Goal: Complete application form

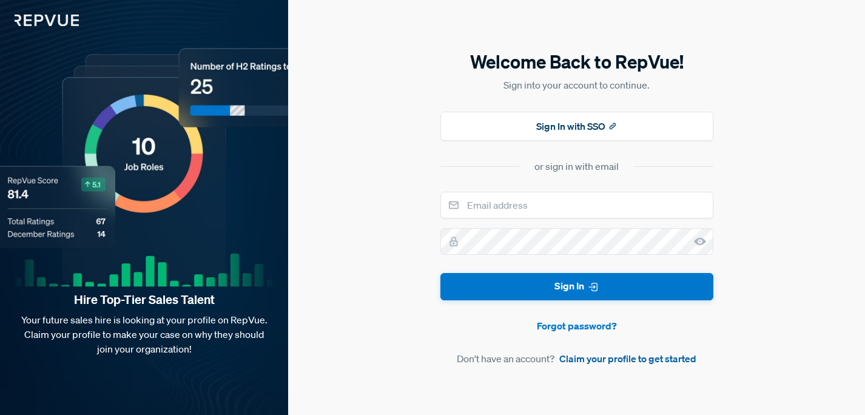
click at [580, 358] on link "Claim your profile to get started" at bounding box center [627, 358] width 137 height 15
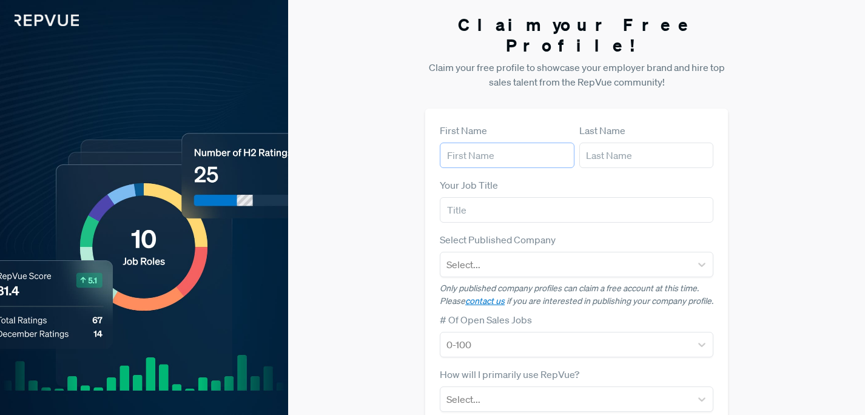
click at [532, 143] on input "text" at bounding box center [507, 155] width 135 height 25
type input "[PERSON_NAME]"
type input "Recruiter"
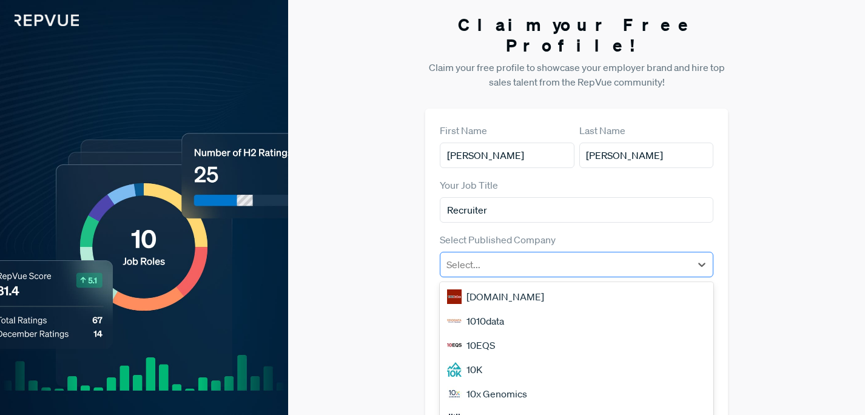
click at [501, 253] on div "Select..." at bounding box center [565, 264] width 250 height 22
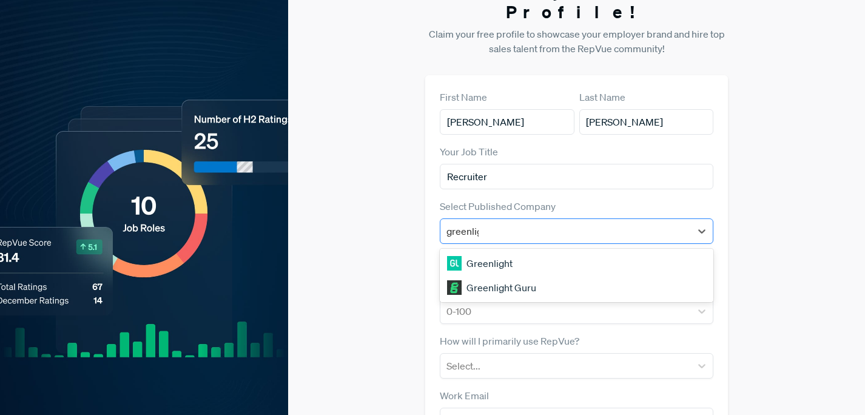
type input "greenligh"
click at [490, 251] on div "Greenlight" at bounding box center [576, 263] width 273 height 24
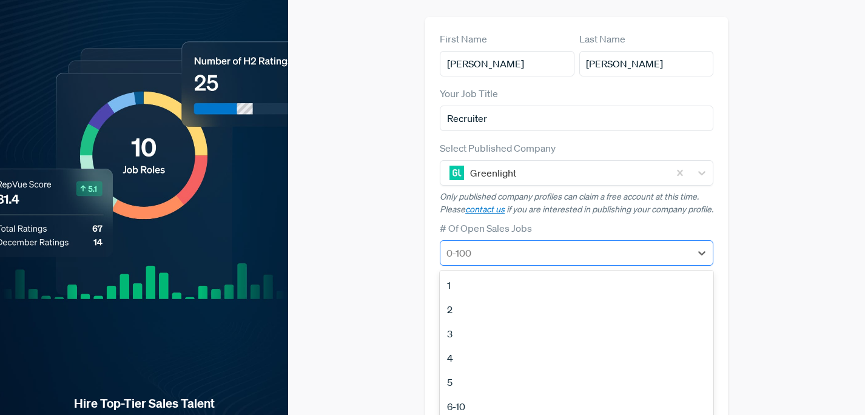
click at [489, 244] on div at bounding box center [565, 252] width 238 height 17
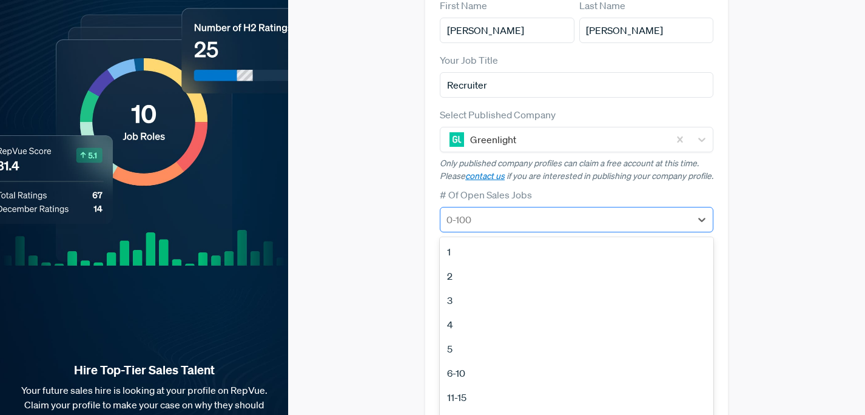
scroll to position [126, 0]
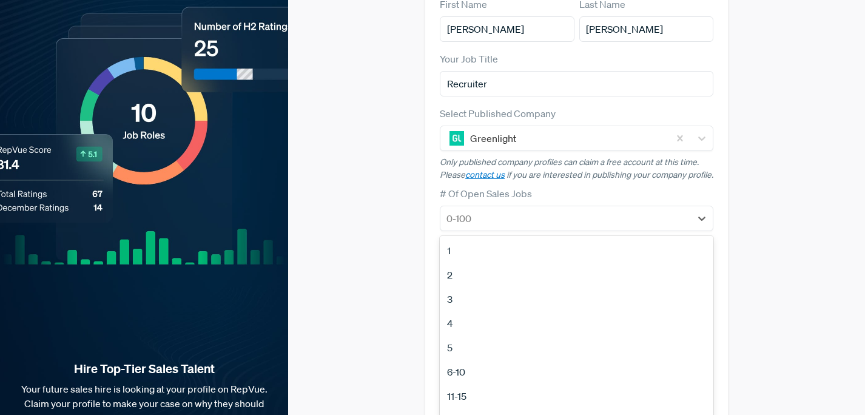
click at [456, 339] on div "5" at bounding box center [576, 347] width 273 height 24
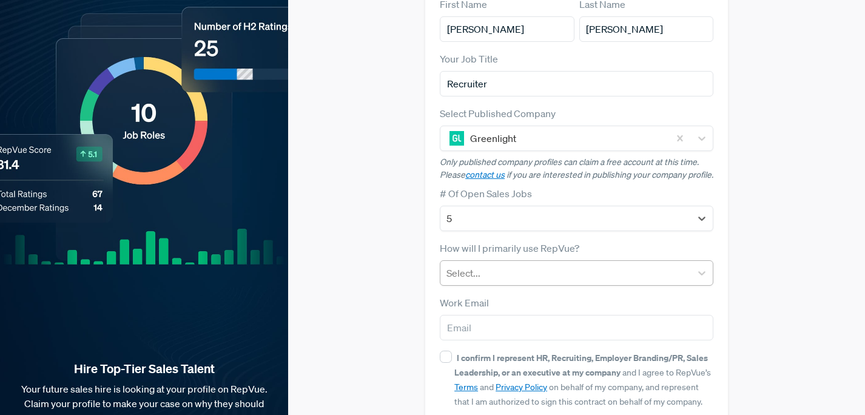
click at [486, 264] on div at bounding box center [565, 272] width 238 height 17
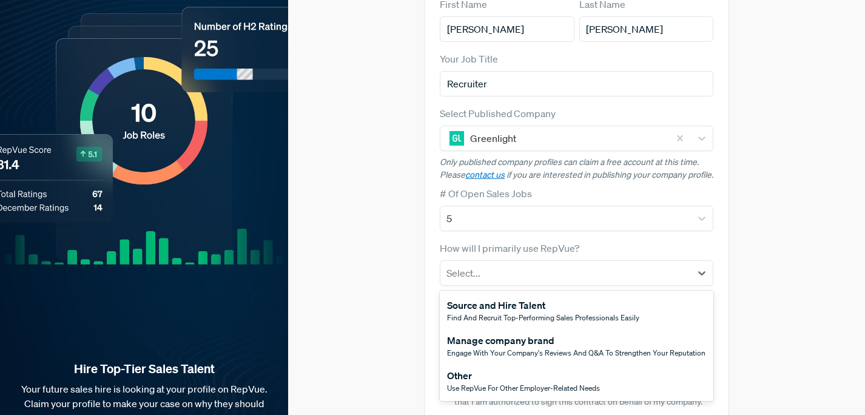
click at [482, 383] on span "Use RepVue for other employer-related needs" at bounding box center [523, 388] width 153 height 10
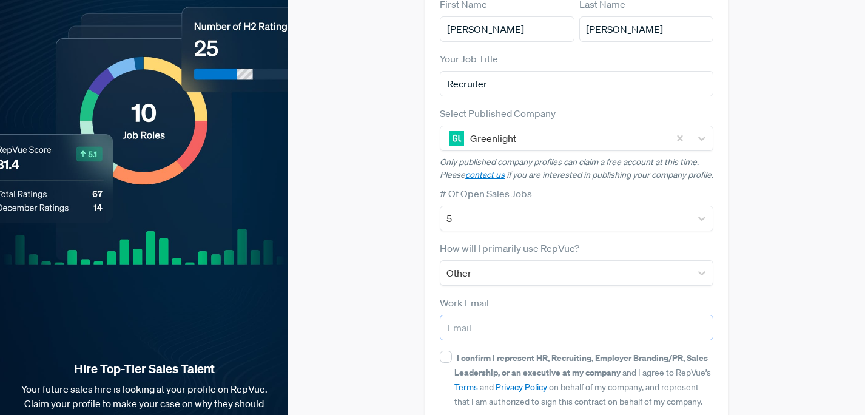
click at [466, 328] on input "email" at bounding box center [576, 327] width 273 height 25
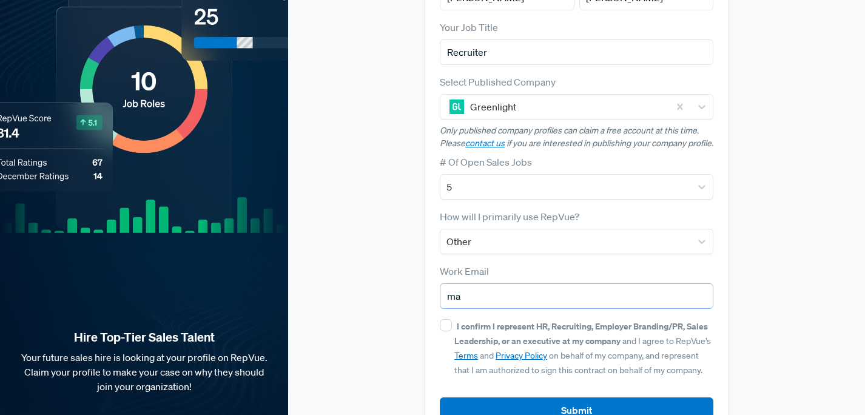
scroll to position [159, 0]
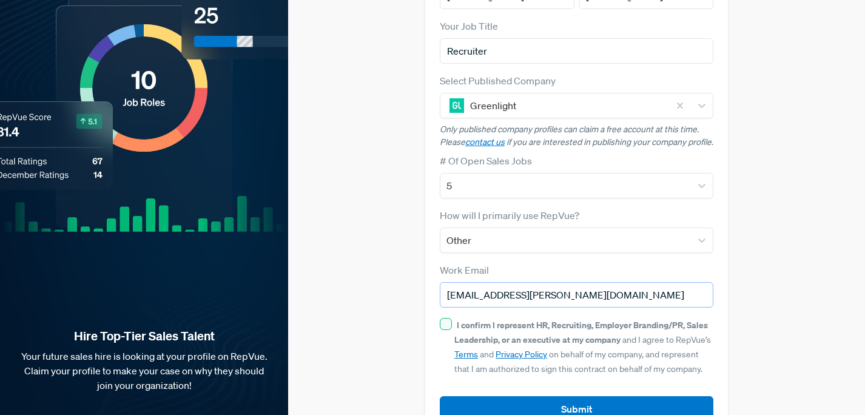
type input "[EMAIL_ADDRESS][PERSON_NAME][DOMAIN_NAME]"
click at [445, 318] on input "I confirm I represent HR, Recruiting, Employer Branding/PR, Sales Leadership, o…" at bounding box center [446, 324] width 12 height 12
checkbox input "true"
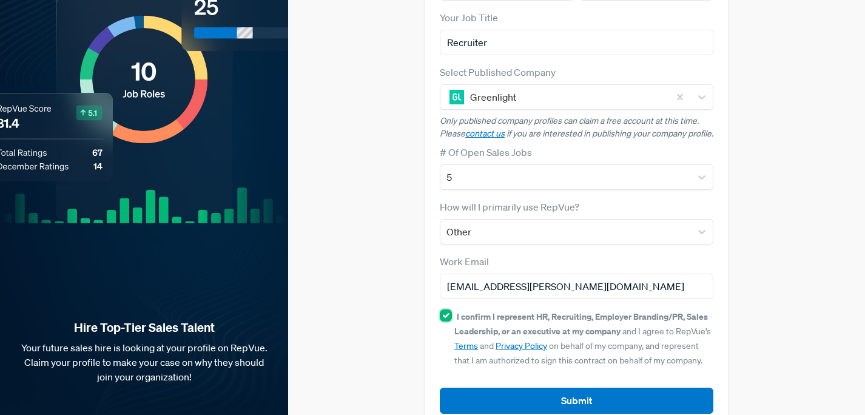
scroll to position [170, 0]
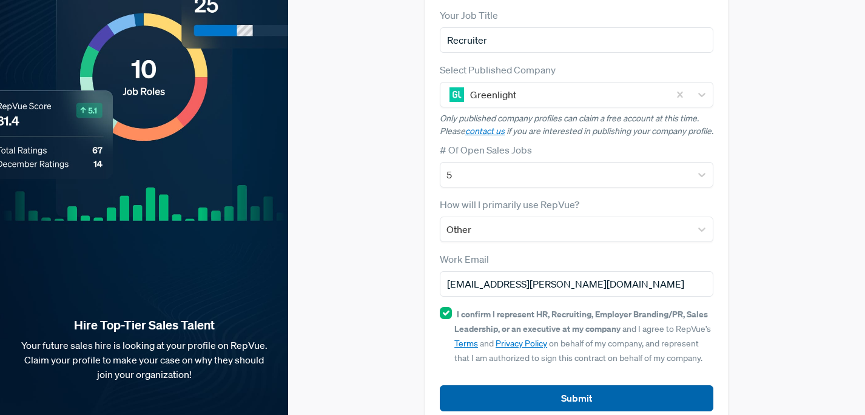
click at [477, 386] on button "Submit" at bounding box center [576, 398] width 273 height 26
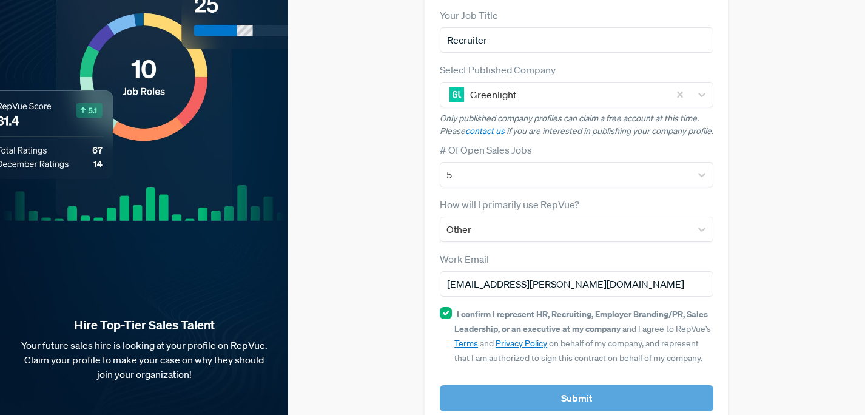
scroll to position [184, 0]
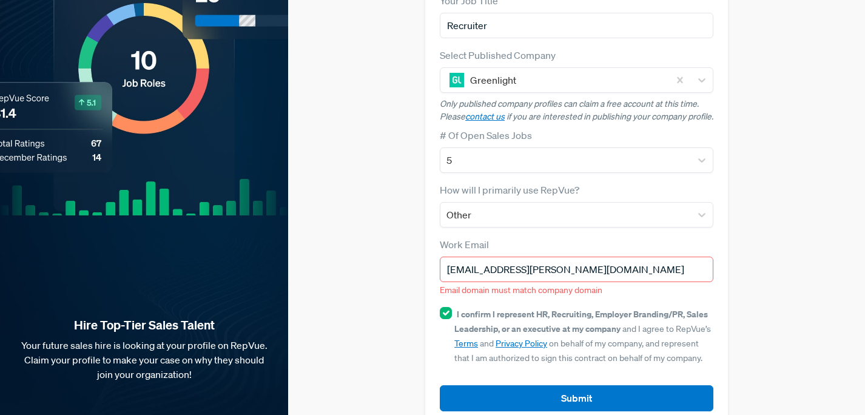
click at [548, 259] on input "[EMAIL_ADDRESS][PERSON_NAME][DOMAIN_NAME]" at bounding box center [576, 269] width 273 height 25
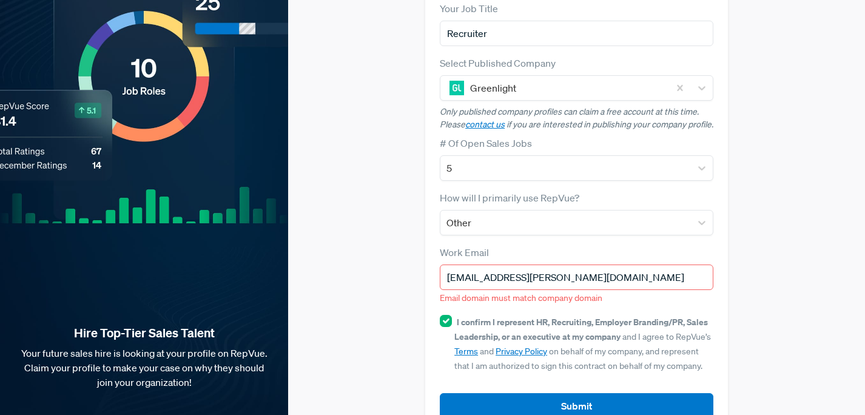
scroll to position [202, 0]
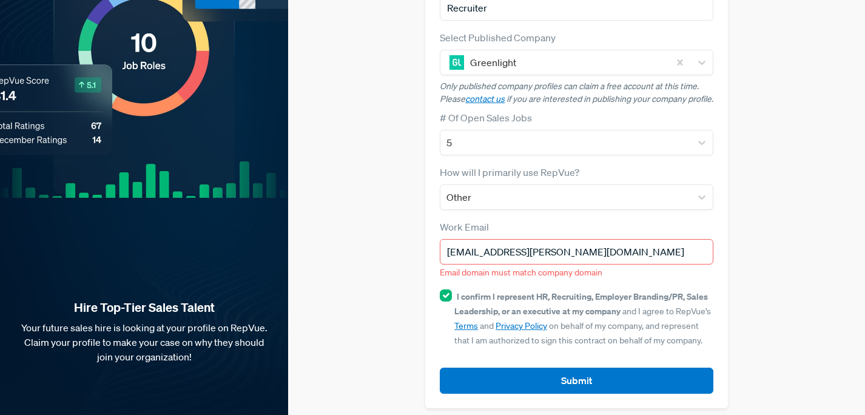
click at [518, 247] on input "[EMAIL_ADDRESS][PERSON_NAME][DOMAIN_NAME]" at bounding box center [576, 251] width 273 height 25
click at [520, 247] on input "[EMAIL_ADDRESS][PERSON_NAME][DOMAIN_NAME]" at bounding box center [576, 251] width 273 height 25
click at [546, 247] on input "[EMAIL_ADDRESS][PERSON_NAME][DOMAIN_NAME]" at bounding box center [576, 251] width 273 height 25
click at [584, 255] on input "[EMAIL_ADDRESS][PERSON_NAME][DOMAIN_NAME]" at bounding box center [576, 251] width 273 height 25
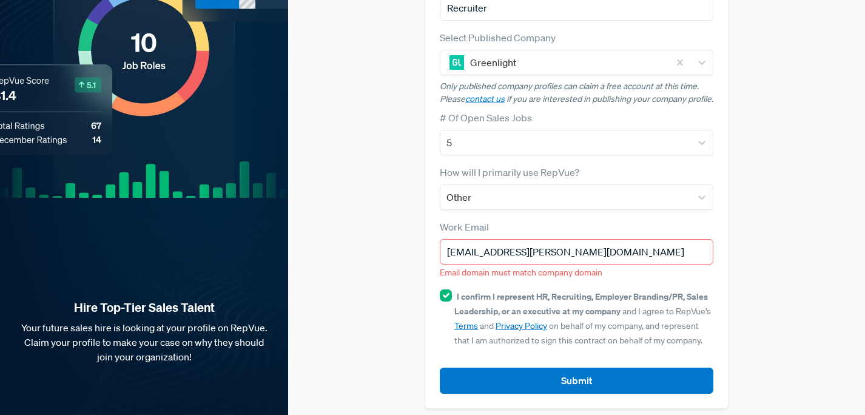
click at [584, 255] on input "[EMAIL_ADDRESS][PERSON_NAME][DOMAIN_NAME]" at bounding box center [576, 251] width 273 height 25
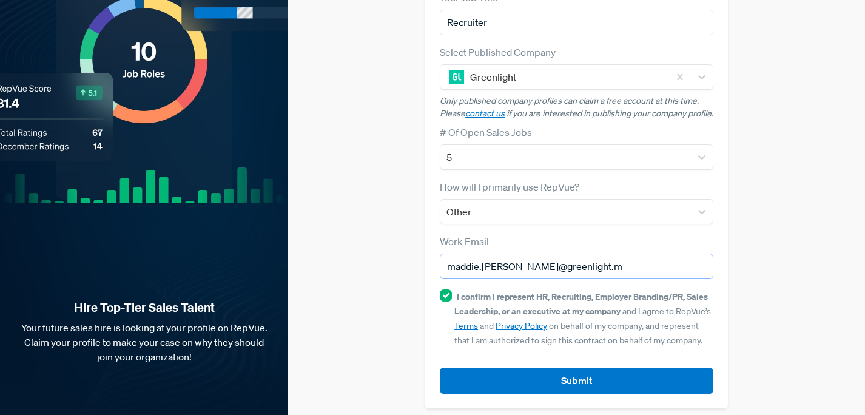
type input "[EMAIL_ADDRESS][PERSON_NAME][DOMAIN_NAME]"
click at [440, 367] on button "Submit" at bounding box center [576, 380] width 273 height 26
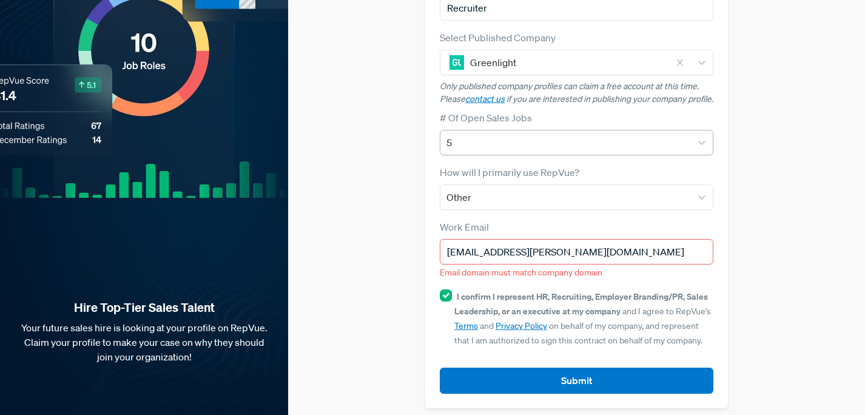
scroll to position [0, 0]
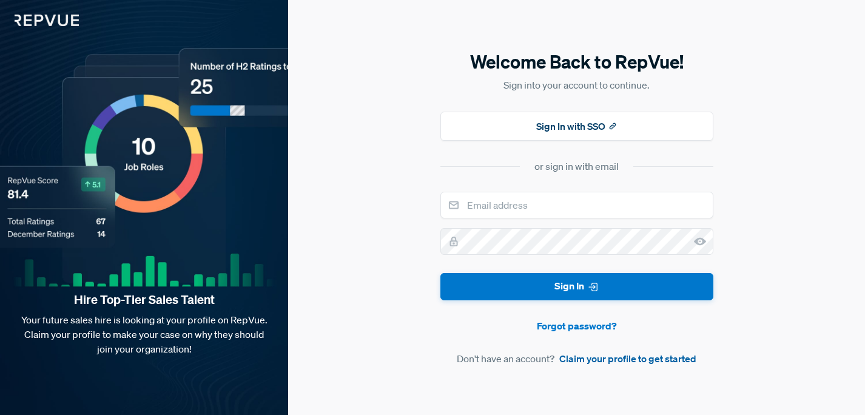
click at [586, 358] on link "Claim your profile to get started" at bounding box center [627, 358] width 137 height 15
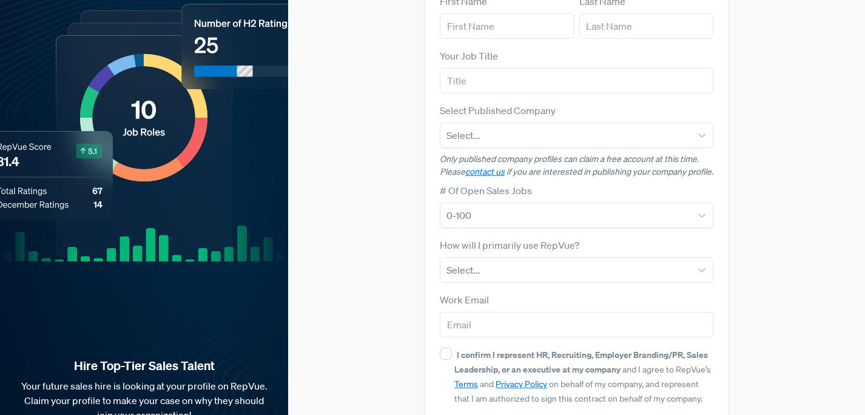
scroll to position [187, 0]
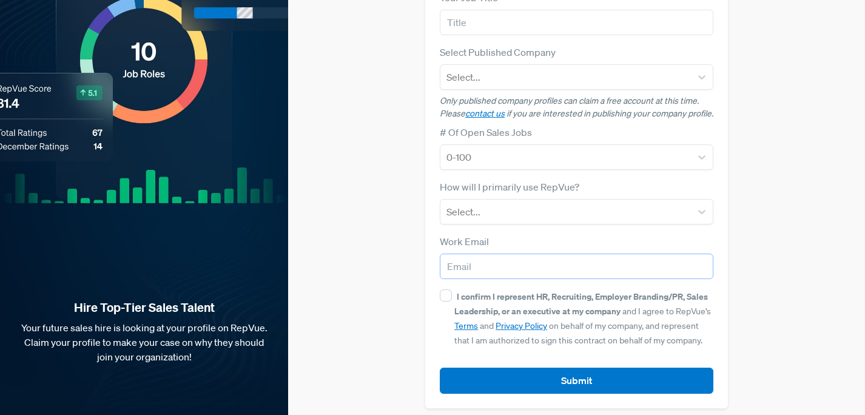
click at [565, 269] on input "email" at bounding box center [576, 265] width 273 height 25
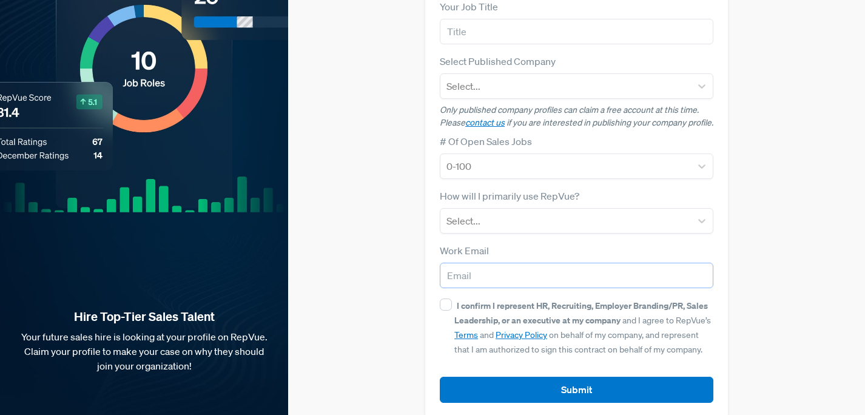
scroll to position [0, 0]
